Goal: Task Accomplishment & Management: Manage account settings

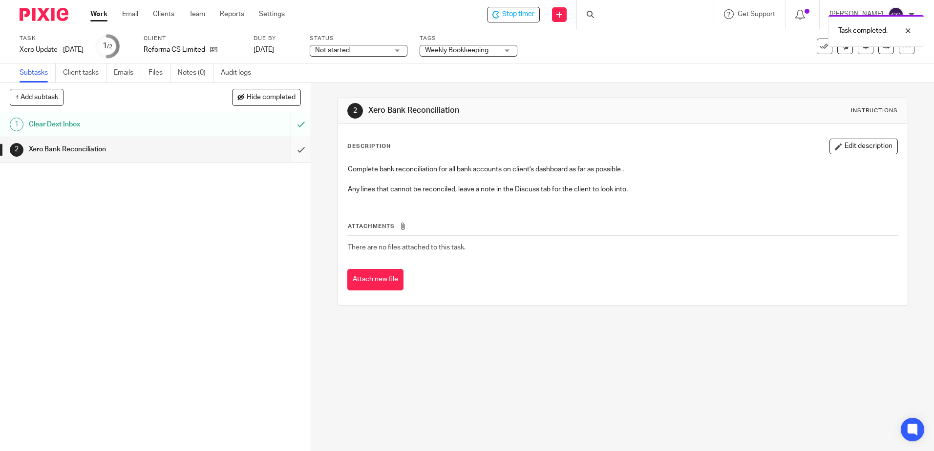
click at [291, 154] on input "submit" at bounding box center [155, 149] width 311 height 24
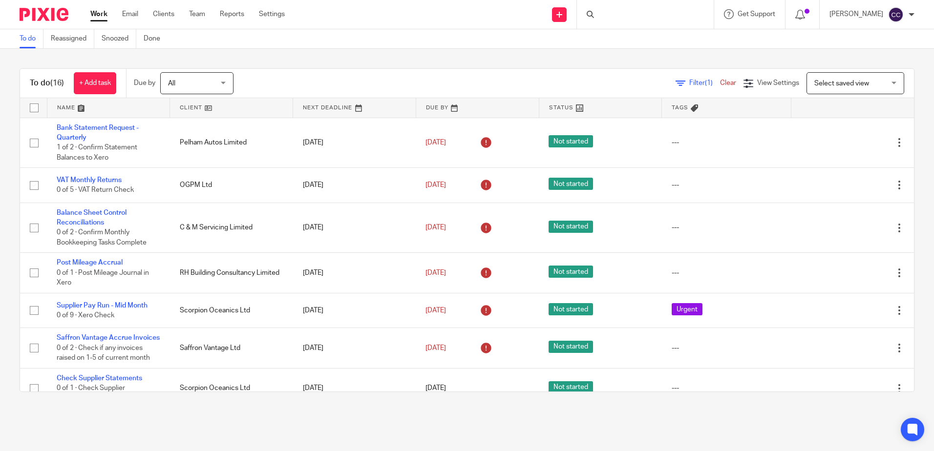
click at [192, 109] on link at bounding box center [231, 108] width 123 height 20
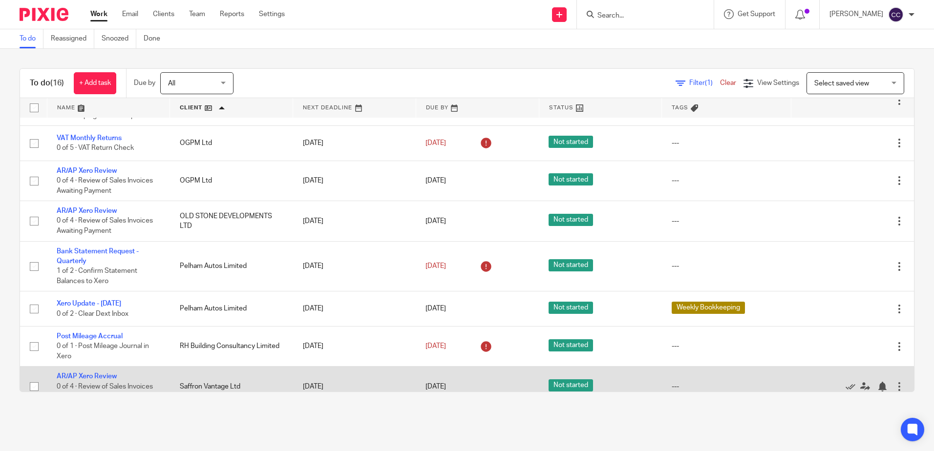
scroll to position [98, 0]
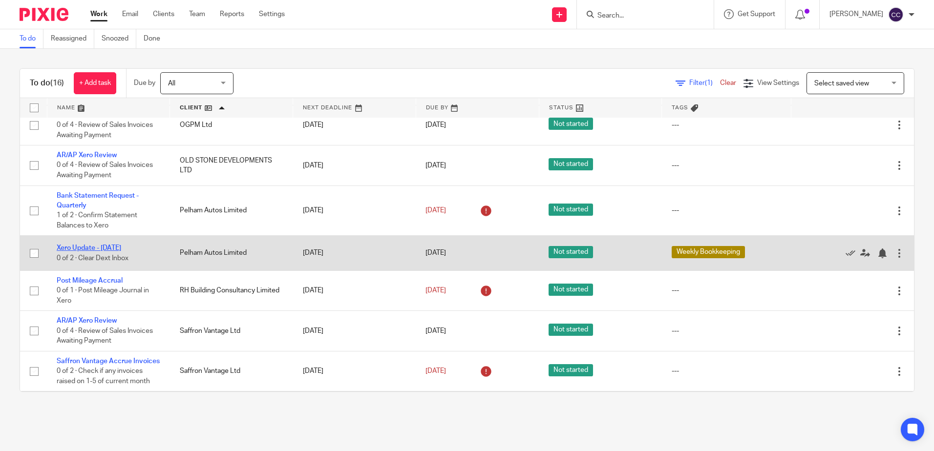
click at [96, 246] on link "Xero Update - [DATE]" at bounding box center [89, 248] width 64 height 7
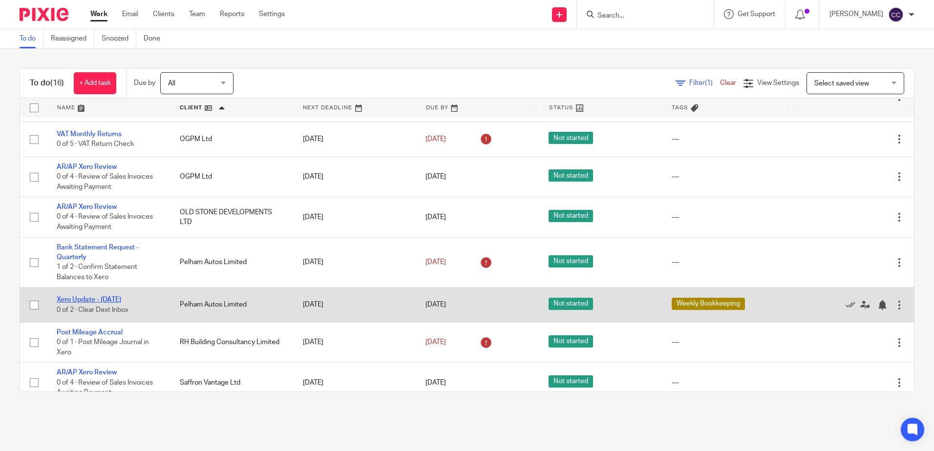
scroll to position [0, 0]
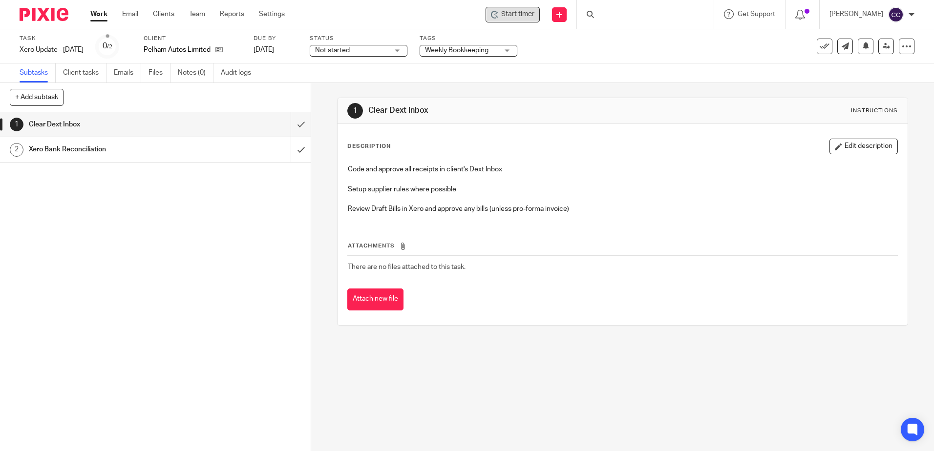
drag, startPoint x: 526, startPoint y: 12, endPoint x: 522, endPoint y: 20, distance: 9.0
click at [526, 12] on span "Start timer" at bounding box center [517, 14] width 33 height 10
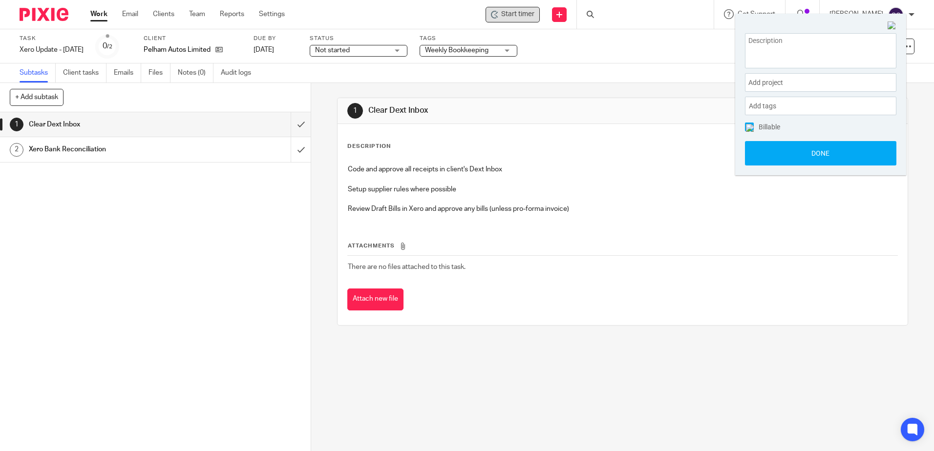
click at [519, 14] on span "Start timer" at bounding box center [517, 14] width 33 height 10
click at [293, 127] on input "submit" at bounding box center [155, 124] width 311 height 24
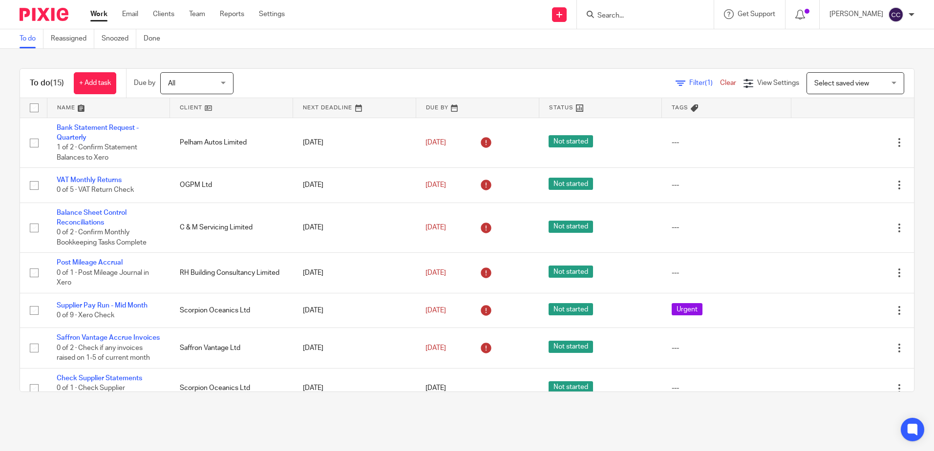
click at [179, 105] on link at bounding box center [231, 108] width 123 height 20
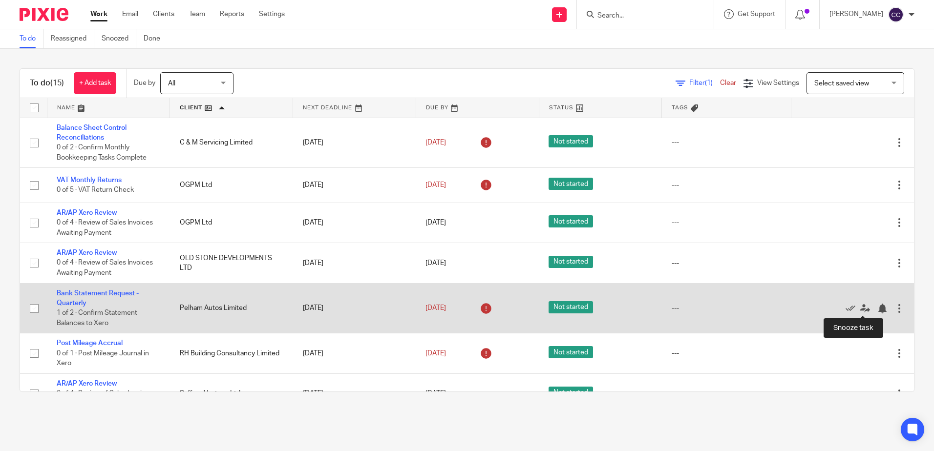
drag, startPoint x: 861, startPoint y: 308, endPoint x: 854, endPoint y: 310, distance: 8.2
click at [877, 308] on div at bounding box center [882, 309] width 10 height 10
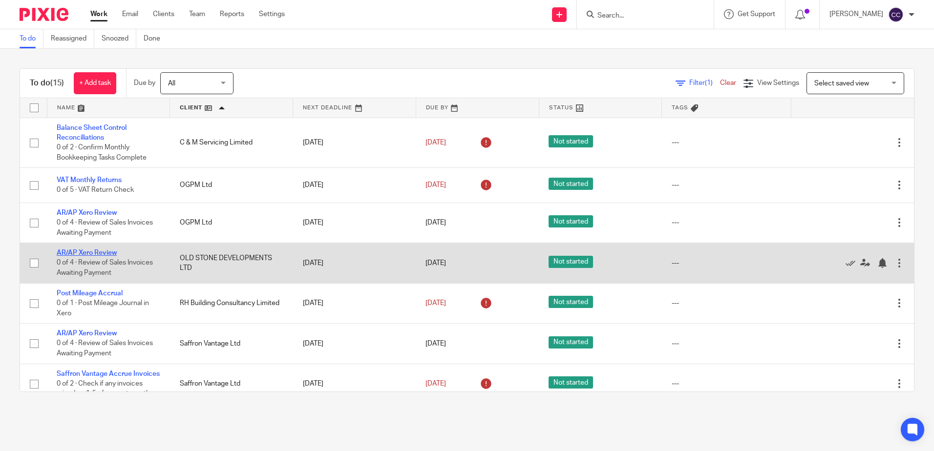
click at [88, 254] on link "AR/AP Xero Review" at bounding box center [87, 253] width 60 height 7
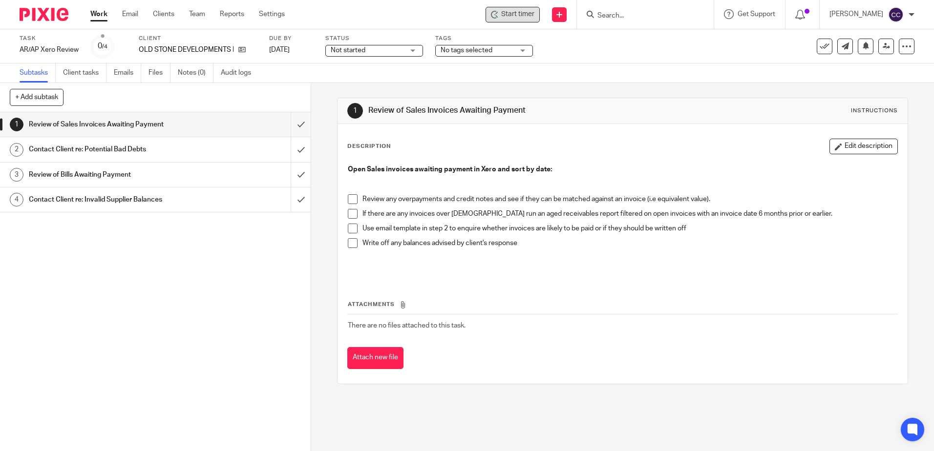
click at [535, 18] on span "Start timer" at bounding box center [517, 14] width 33 height 10
click at [529, 17] on span "Start timer" at bounding box center [517, 14] width 33 height 10
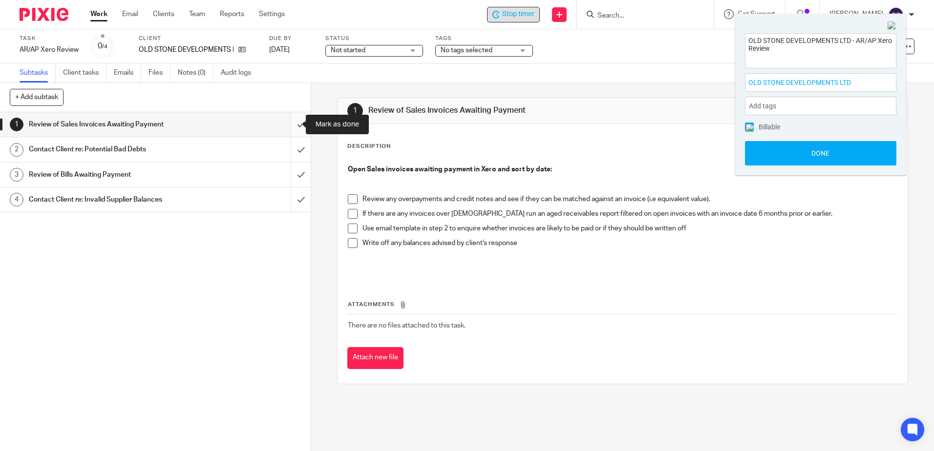
click at [291, 123] on input "submit" at bounding box center [155, 124] width 311 height 24
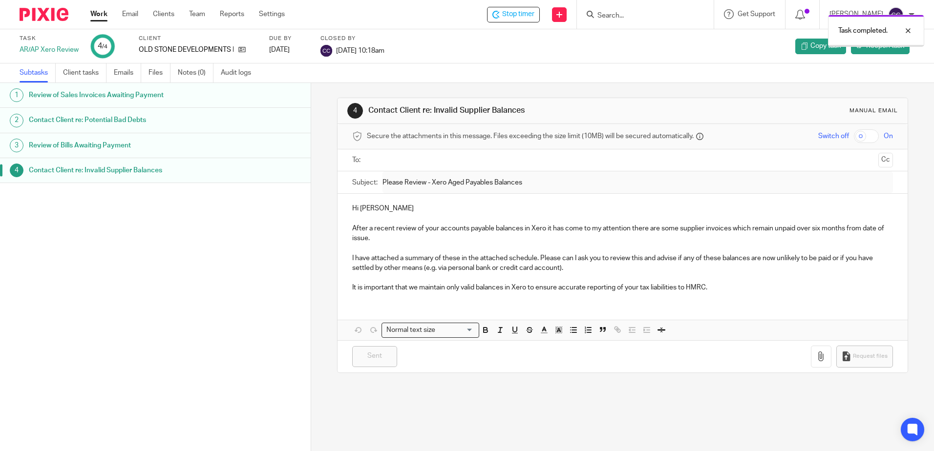
click at [101, 15] on link "Work" at bounding box center [98, 14] width 17 height 10
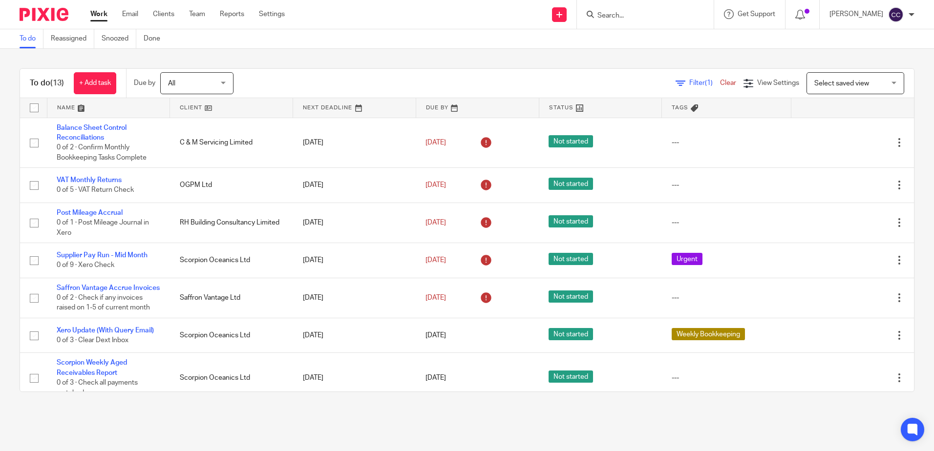
click at [190, 105] on link at bounding box center [231, 108] width 123 height 20
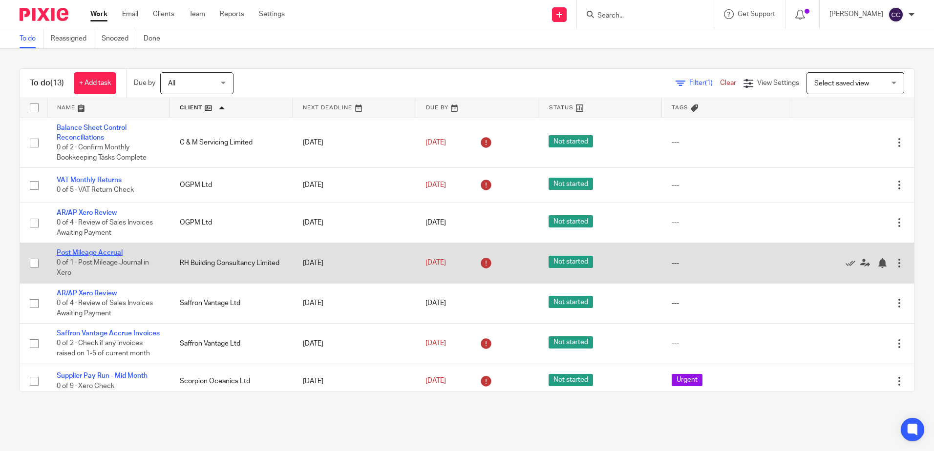
click at [98, 252] on link "Post Mileage Accrual" at bounding box center [90, 253] width 66 height 7
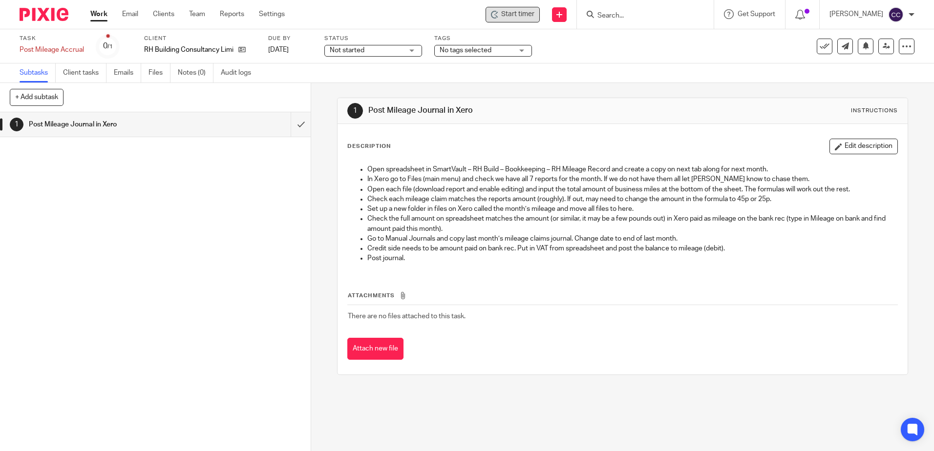
click at [498, 17] on icon at bounding box center [496, 16] width 2 height 2
click at [521, 14] on span "Start timer" at bounding box center [517, 14] width 33 height 10
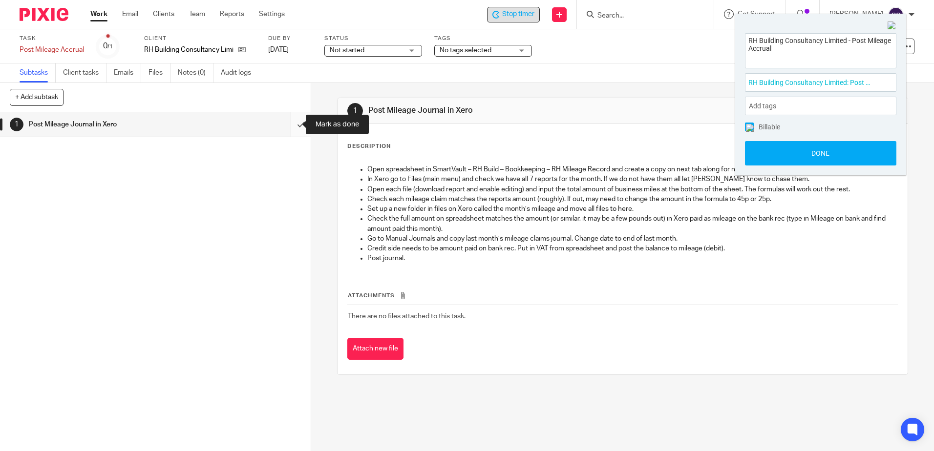
click at [295, 124] on input "submit" at bounding box center [155, 124] width 311 height 24
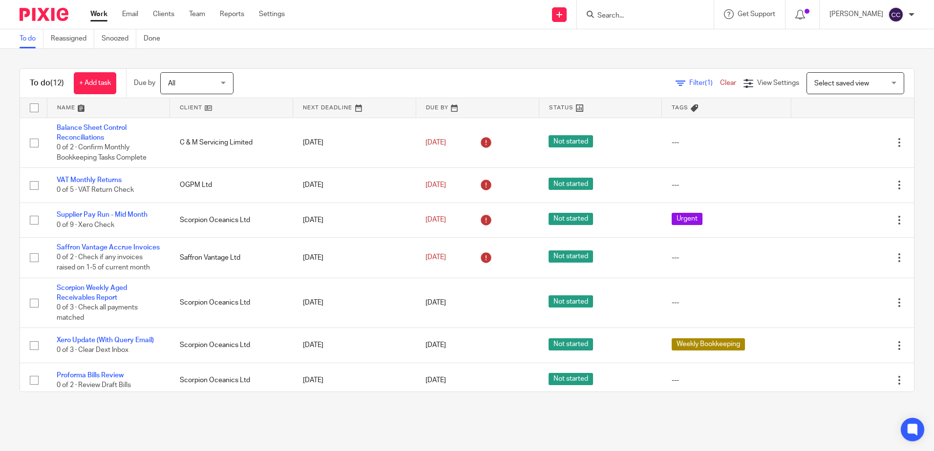
click at [188, 108] on link at bounding box center [231, 108] width 123 height 20
